Goal: Information Seeking & Learning: Learn about a topic

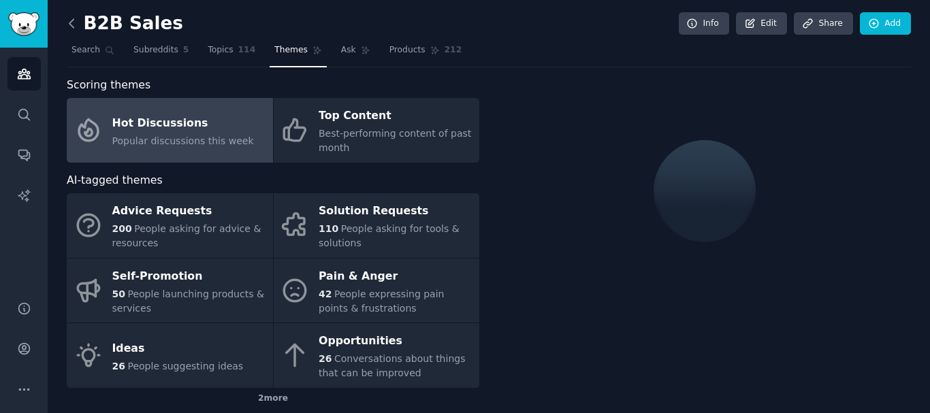
click at [67, 25] on icon at bounding box center [72, 23] width 14 height 14
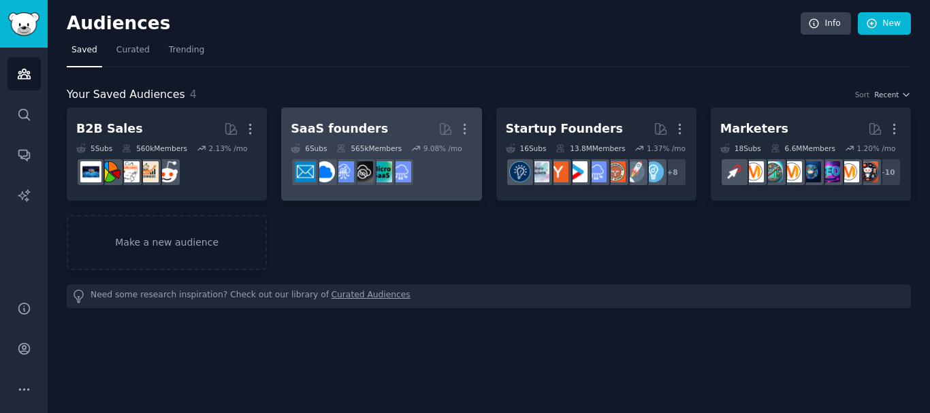
click at [347, 127] on div "SaaS founders" at bounding box center [339, 129] width 97 height 17
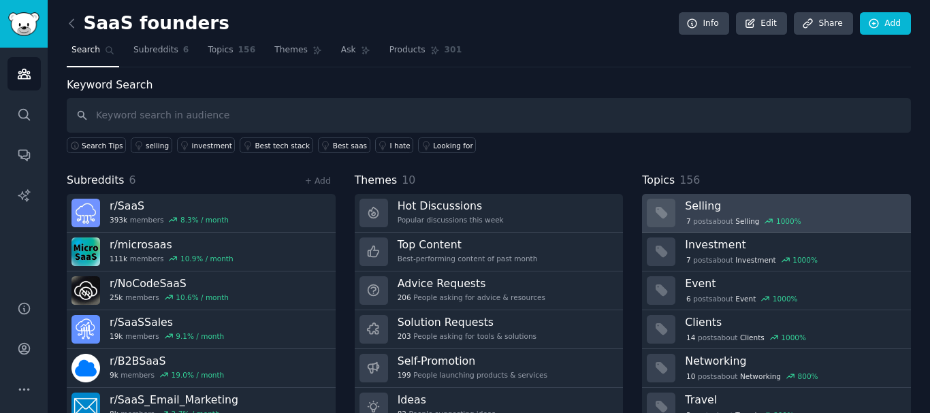
scroll to position [57, 0]
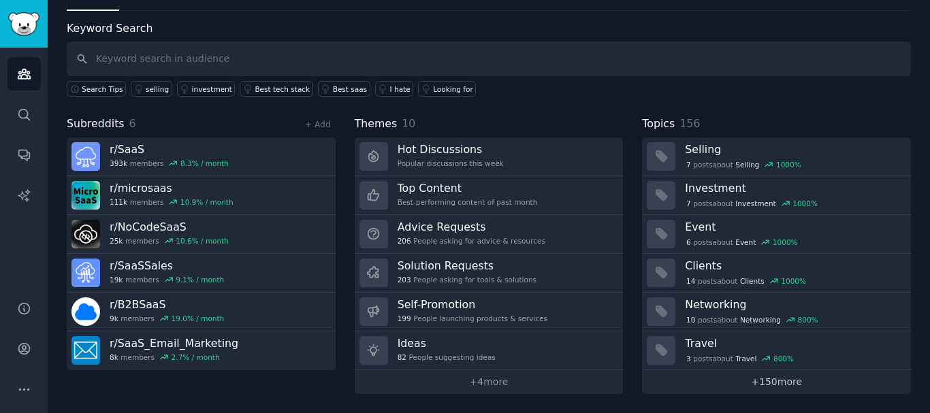
click at [783, 381] on link "+ 150 more" at bounding box center [776, 382] width 269 height 24
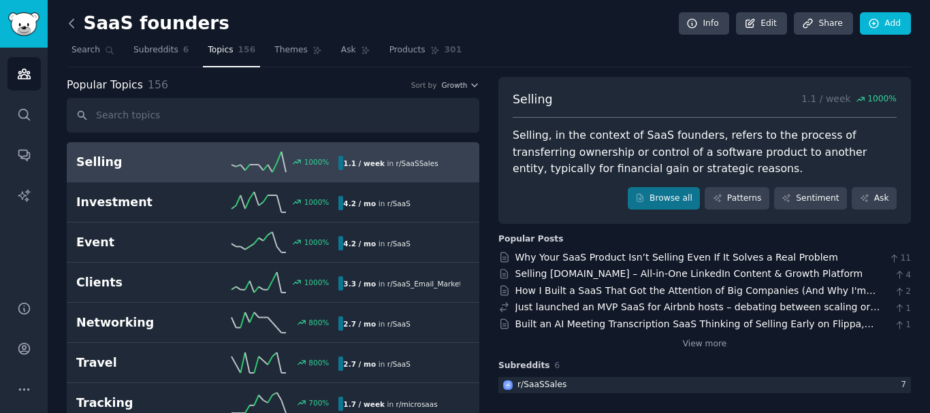
click at [75, 27] on icon at bounding box center [72, 23] width 14 height 14
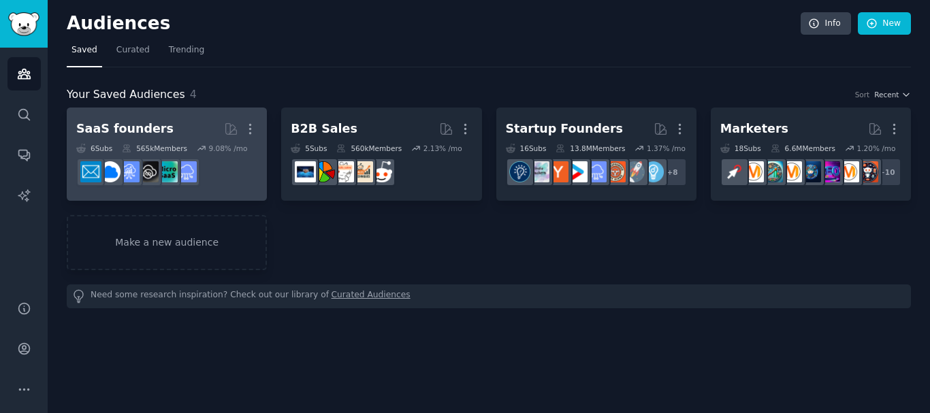
click at [172, 124] on h2 "SaaS founders More" at bounding box center [166, 129] width 181 height 24
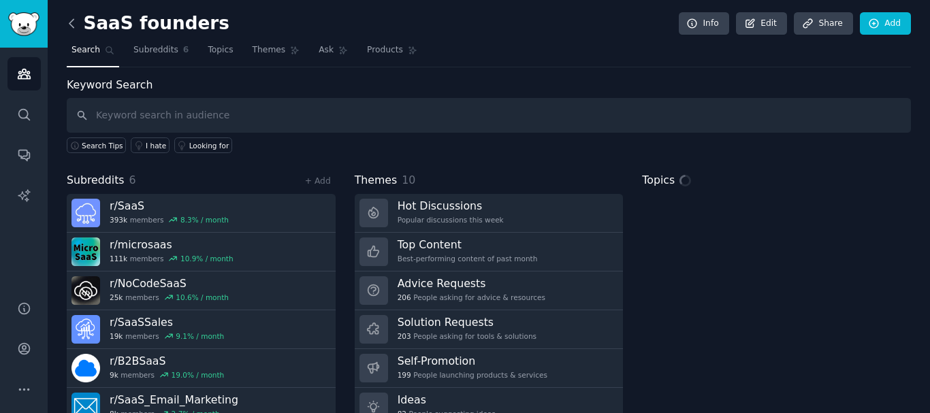
click at [78, 22] on icon at bounding box center [72, 23] width 14 height 14
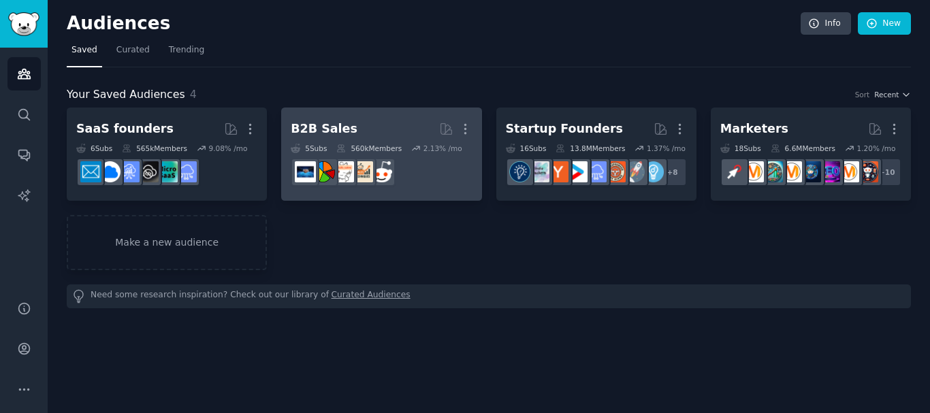
click at [394, 131] on h2 "B2B Sales More" at bounding box center [381, 129] width 181 height 24
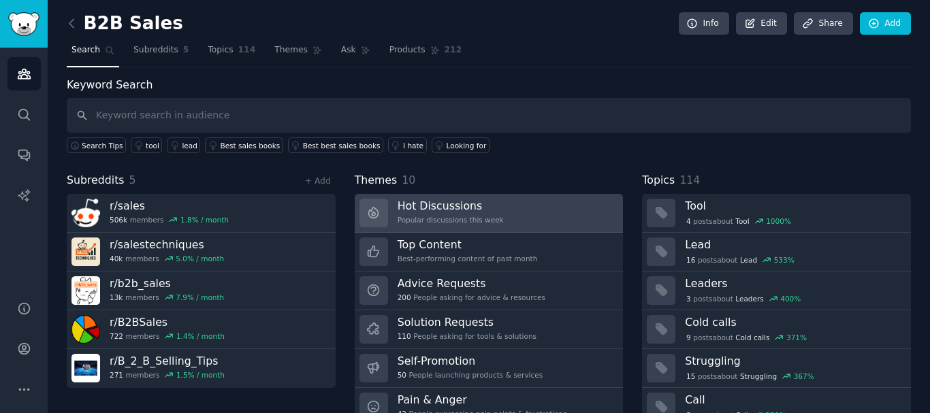
click at [477, 202] on h3 "Hot Discussions" at bounding box center [451, 206] width 106 height 14
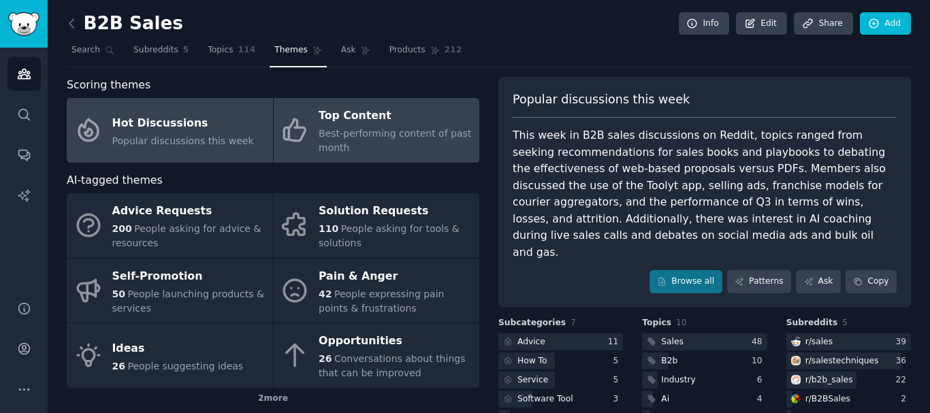
click at [333, 129] on span "Best-performing content of past month" at bounding box center [395, 140] width 153 height 25
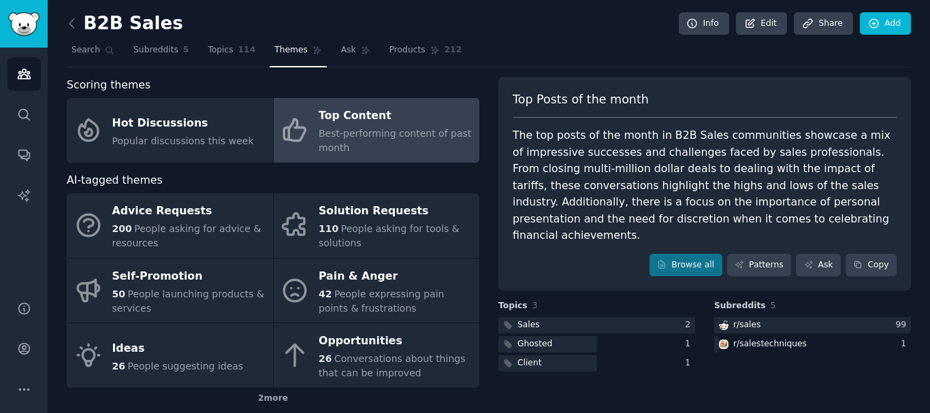
scroll to position [67, 0]
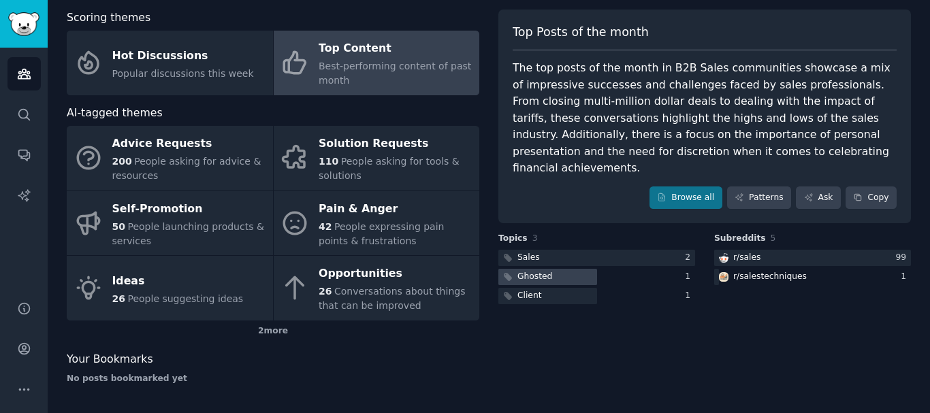
click at [536, 269] on div "Ghosted" at bounding box center [526, 277] width 57 height 17
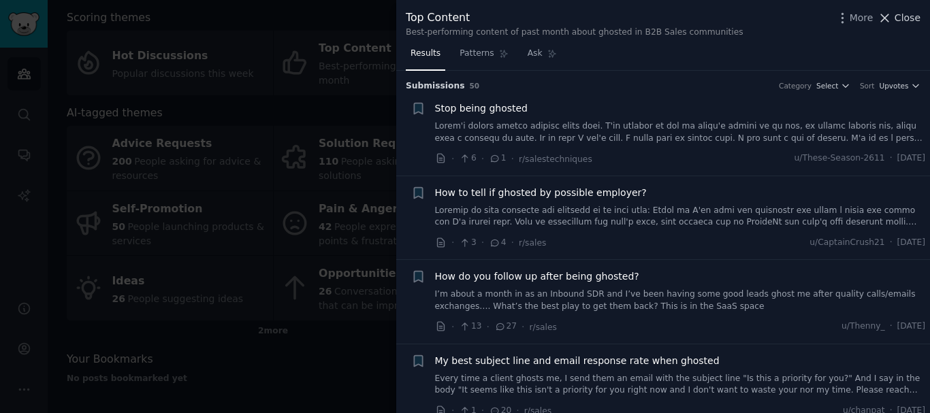
click at [892, 12] on icon at bounding box center [885, 18] width 14 height 14
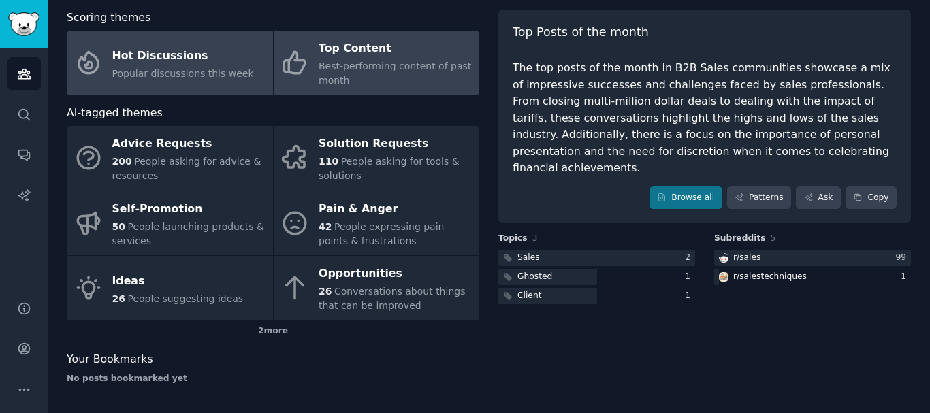
click at [160, 80] on div "Popular discussions this week" at bounding box center [183, 74] width 142 height 14
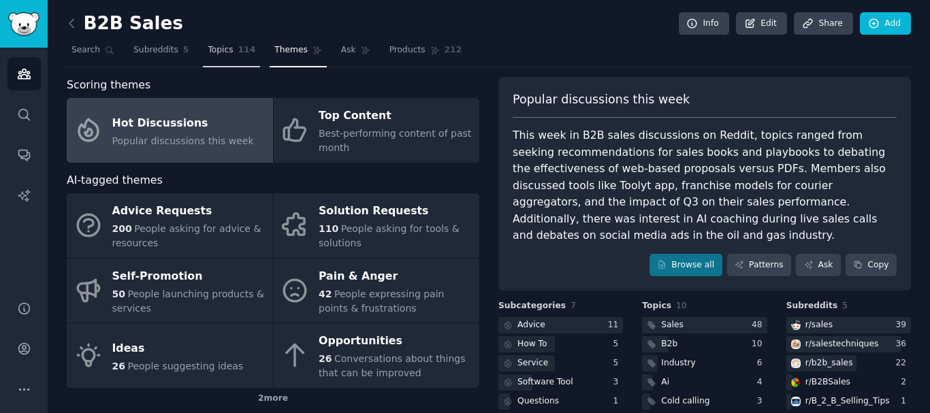
click at [208, 52] on span "Topics" at bounding box center [220, 50] width 25 height 12
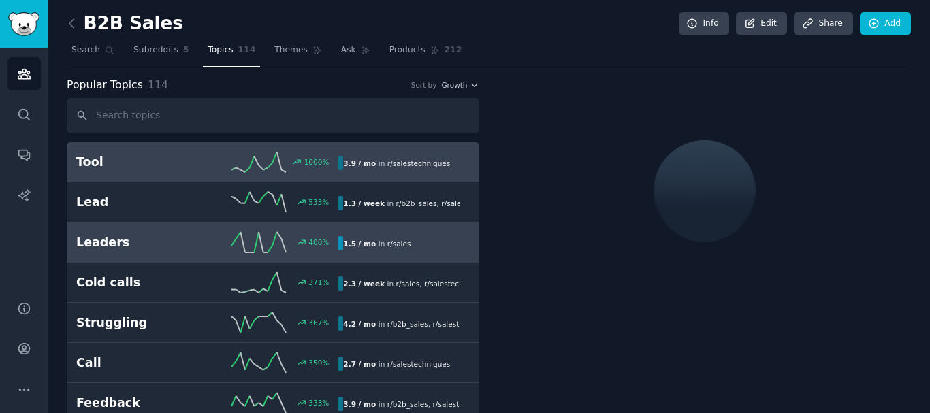
scroll to position [68, 0]
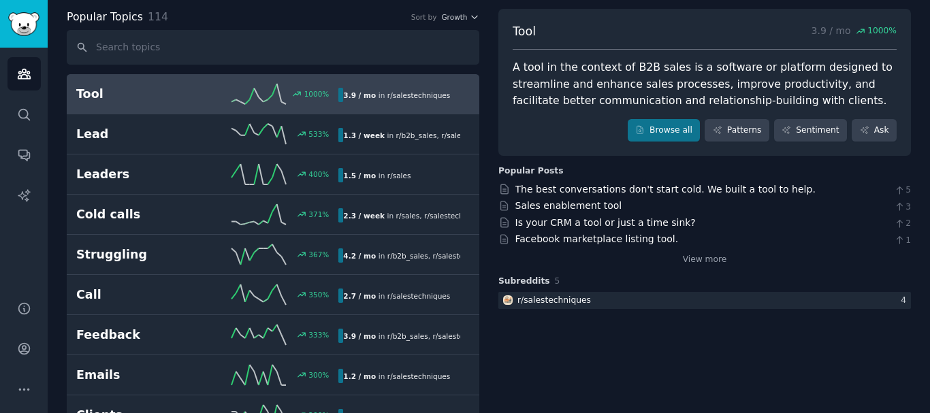
click at [121, 93] on h2 "Tool" at bounding box center [141, 94] width 131 height 17
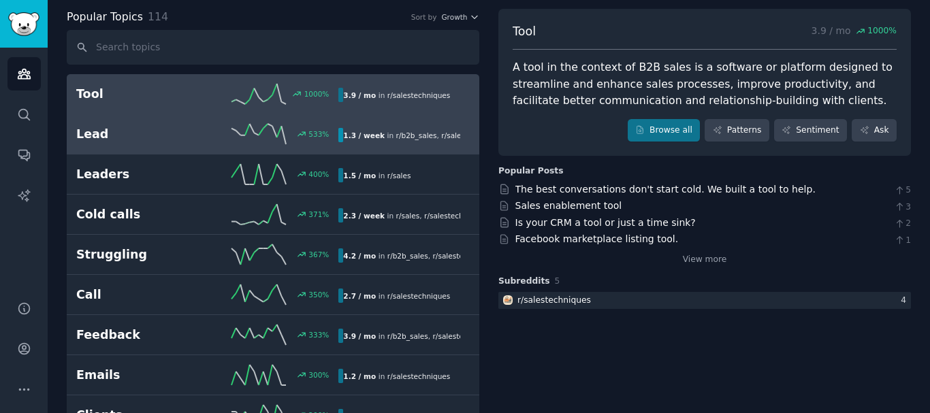
click at [133, 137] on h2 "Lead" at bounding box center [141, 134] width 131 height 17
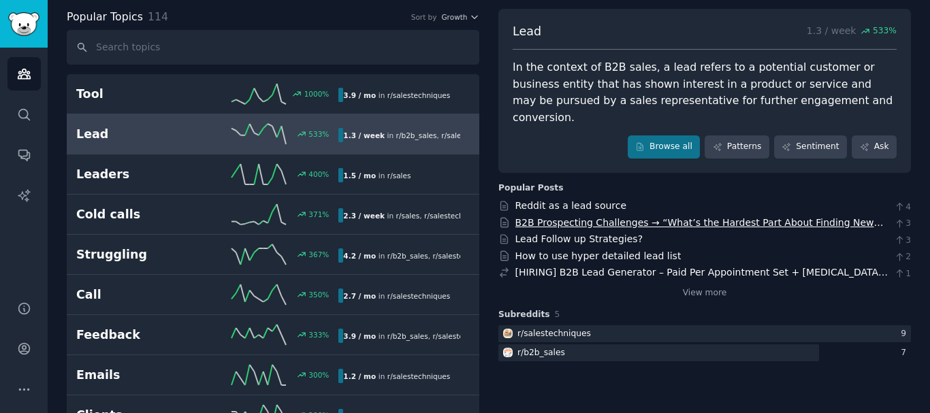
click at [704, 217] on link "B2B Prospecting Challenges → “What’s the Hardest Part About Finding New Leads?”" at bounding box center [699, 229] width 368 height 25
